Goal: Find specific page/section: Find specific page/section

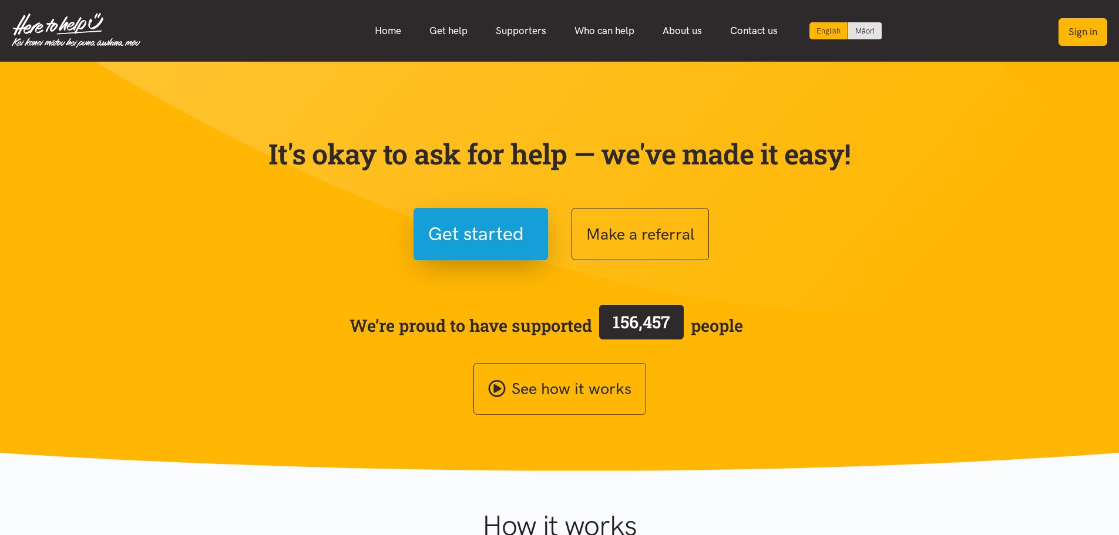
click at [1073, 39] on button "Sign in" at bounding box center [1083, 32] width 49 height 28
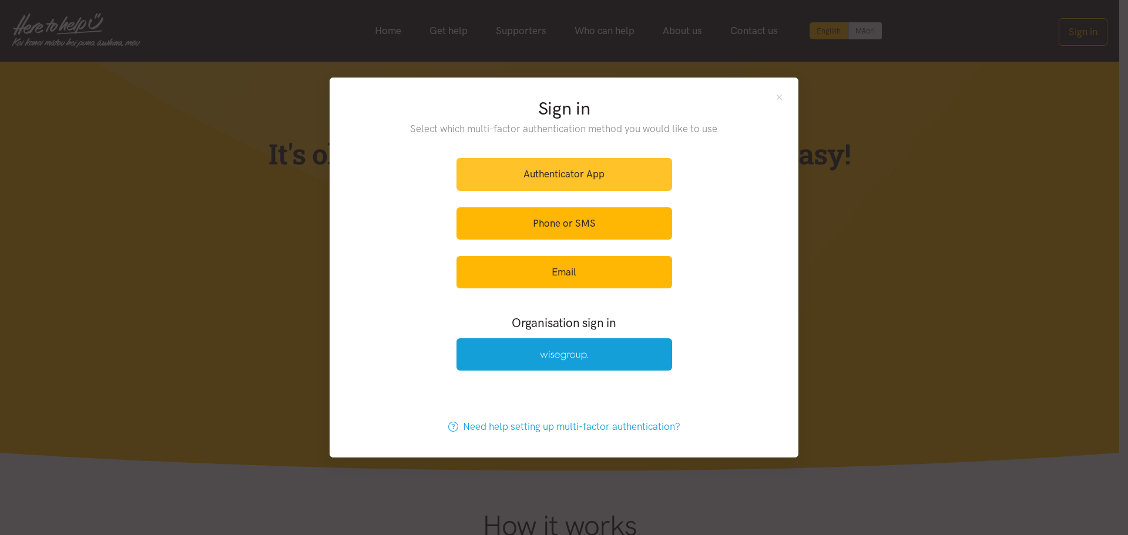
click at [605, 179] on link "Authenticator App" at bounding box center [565, 174] width 216 height 32
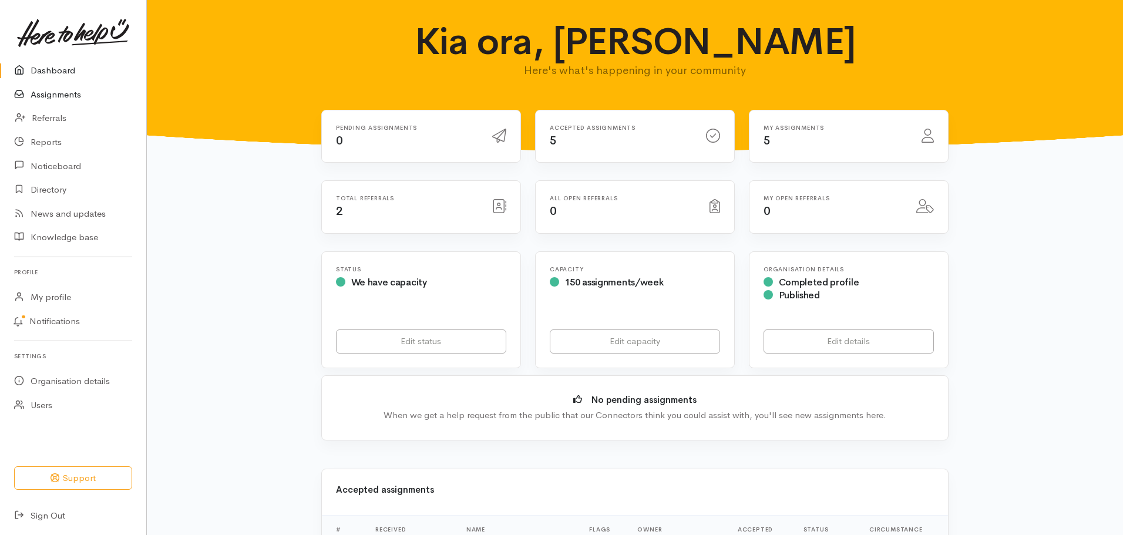
click at [61, 95] on link "Assignments" at bounding box center [73, 95] width 146 height 24
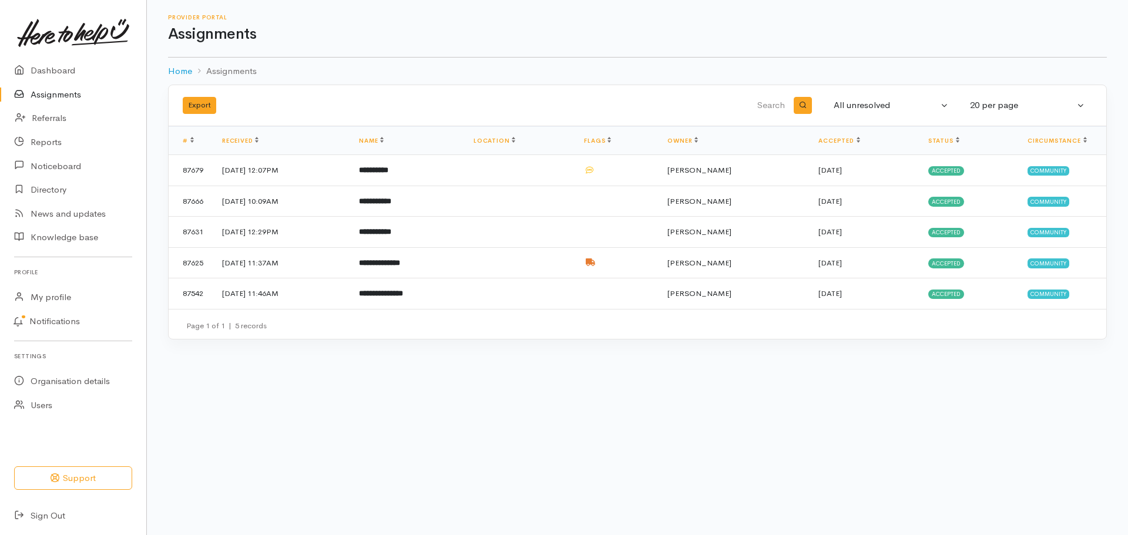
click at [61, 94] on link "Assignments" at bounding box center [73, 95] width 146 height 24
